Goal: Task Accomplishment & Management: Use online tool/utility

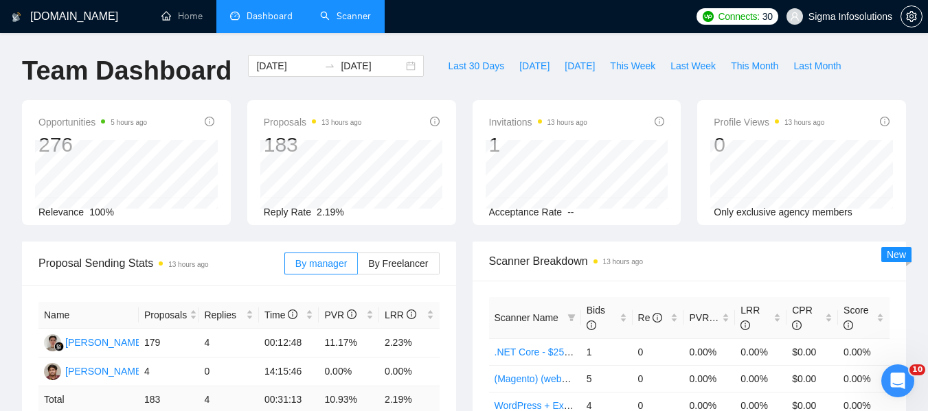
click at [350, 10] on link "Scanner" at bounding box center [345, 16] width 51 height 12
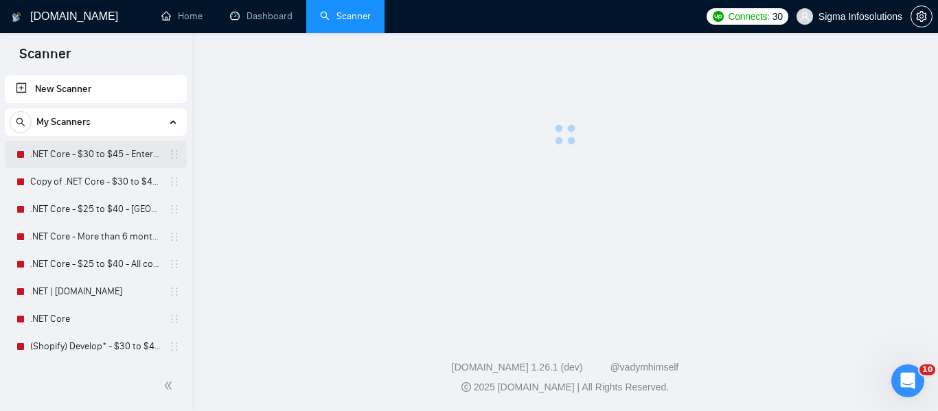
click at [98, 152] on link ".NET Core - $30 to $45 - Enterprise client - ROW" at bounding box center [95, 154] width 130 height 27
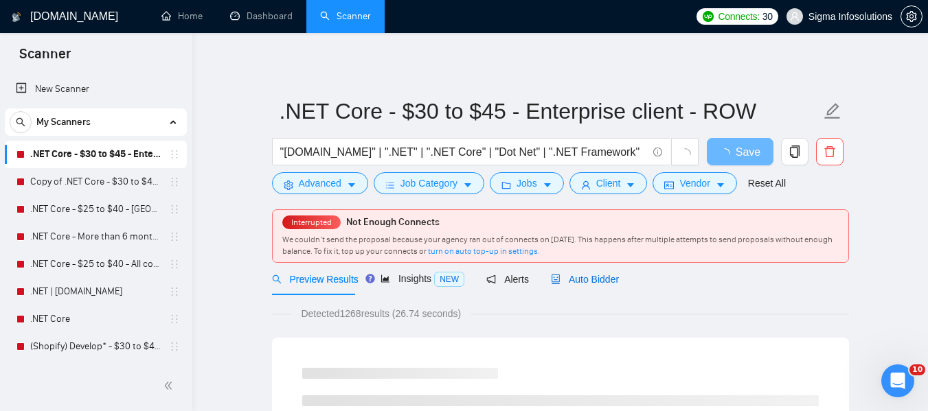
click at [578, 274] on span "Auto Bidder" at bounding box center [585, 279] width 68 height 11
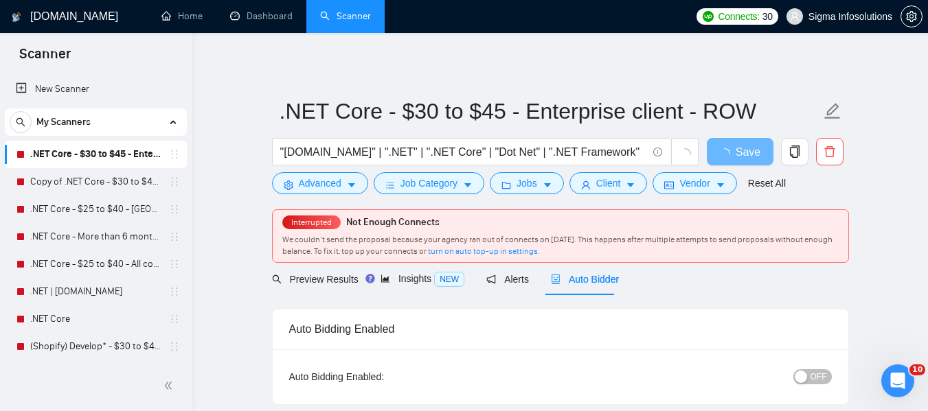
click at [822, 374] on span "OFF" at bounding box center [818, 377] width 16 height 15
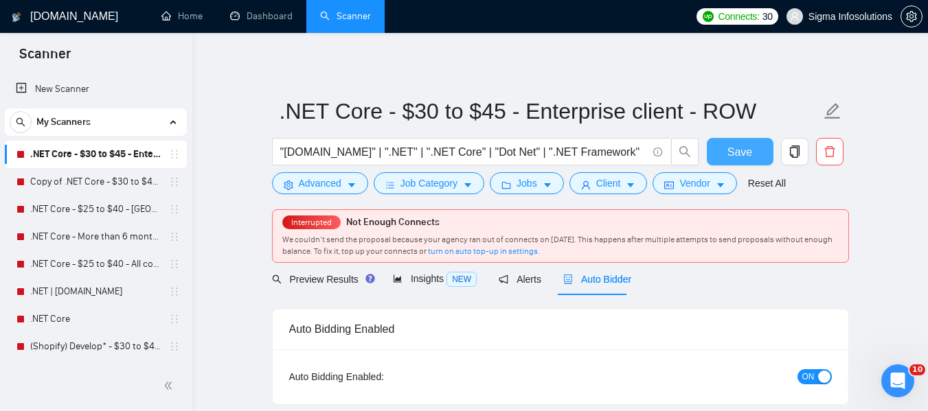
drag, startPoint x: 757, startPoint y: 150, endPoint x: 511, endPoint y: 5, distance: 285.8
click at [757, 150] on button "Save" at bounding box center [740, 151] width 67 height 27
